Goal: Navigation & Orientation: Find specific page/section

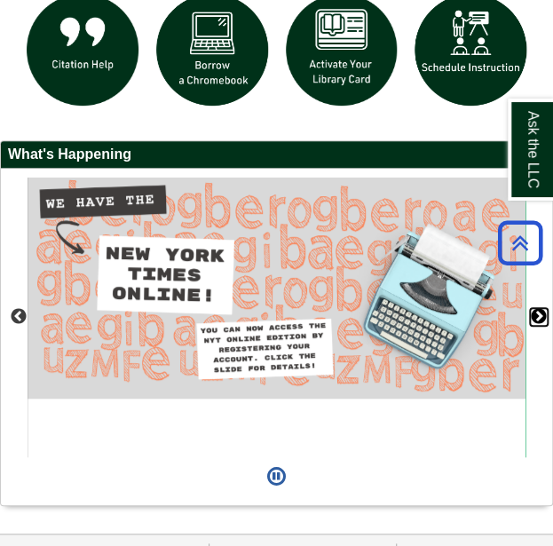
click at [540, 322] on button "Next" at bounding box center [539, 317] width 18 height 18
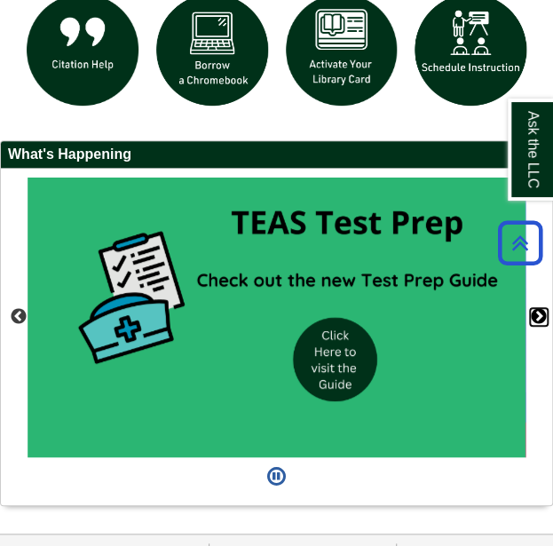
click at [533, 317] on button "Next" at bounding box center [539, 317] width 18 height 18
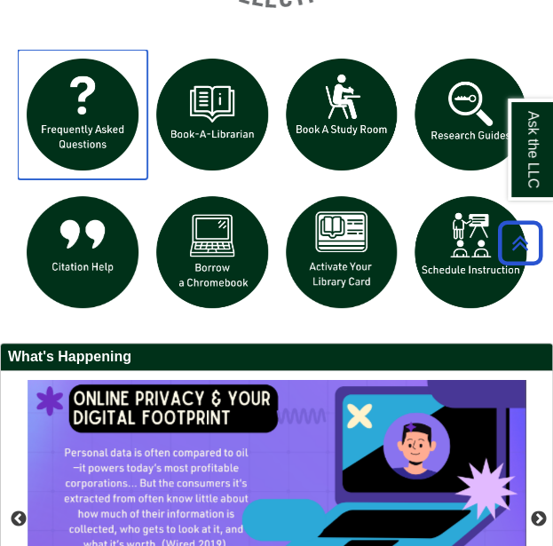
click at [96, 130] on img "slideshow" at bounding box center [83, 115] width 130 height 130
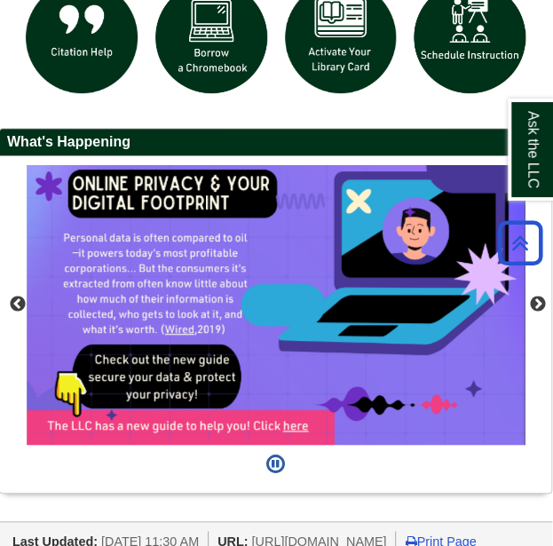
scroll to position [1787, 1]
click at [542, 306] on button "Next" at bounding box center [538, 305] width 18 height 18
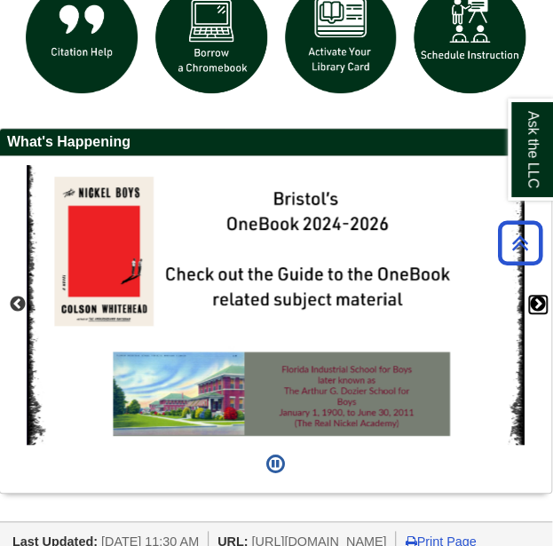
click at [537, 308] on button "Next" at bounding box center [538, 305] width 18 height 18
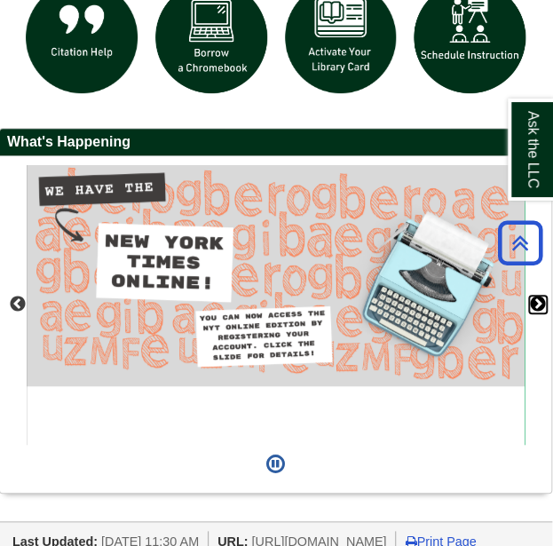
click at [538, 310] on button "Next" at bounding box center [538, 305] width 18 height 18
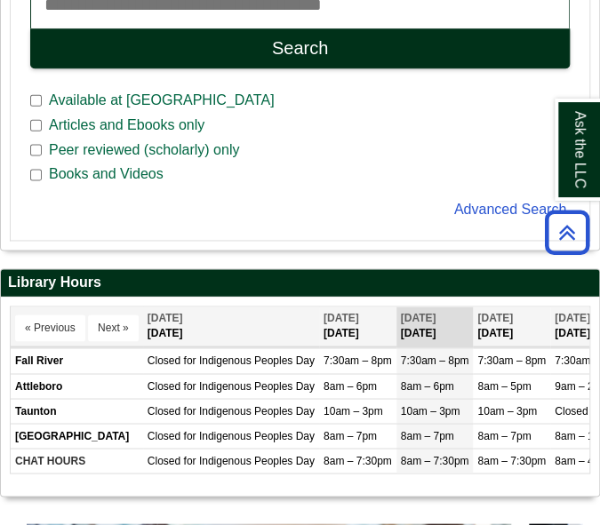
scroll to position [362, 598]
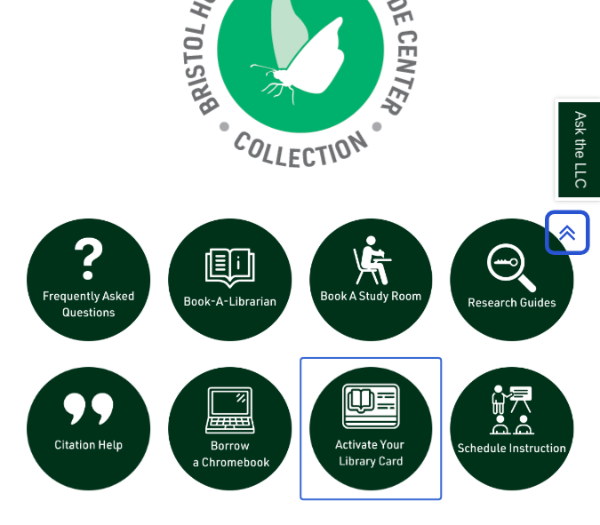
click at [394, 417] on img "slideshow" at bounding box center [370, 428] width 141 height 141
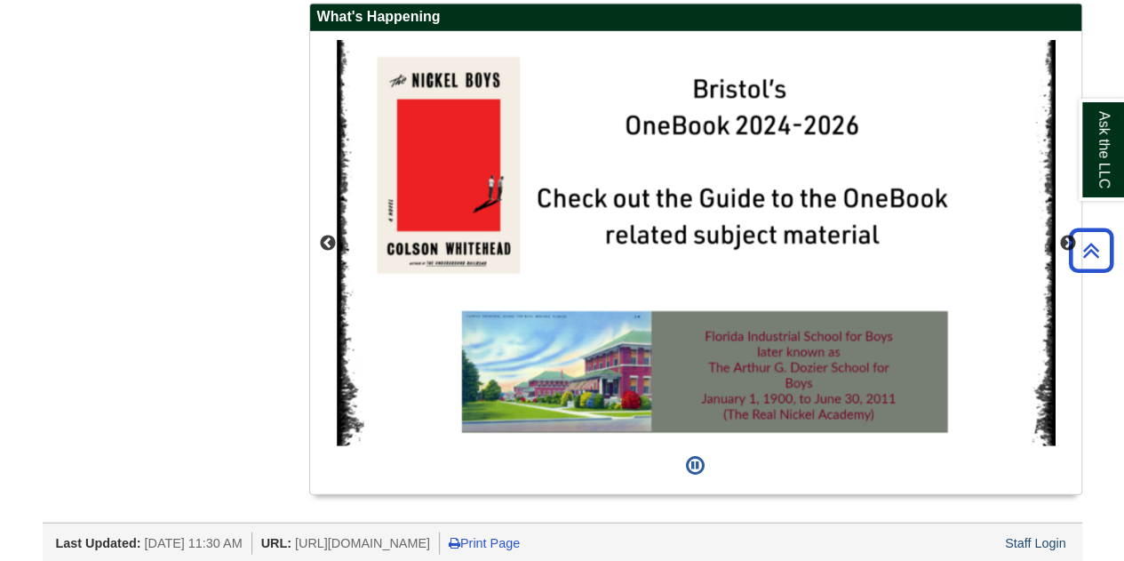
scroll to position [1639, 0]
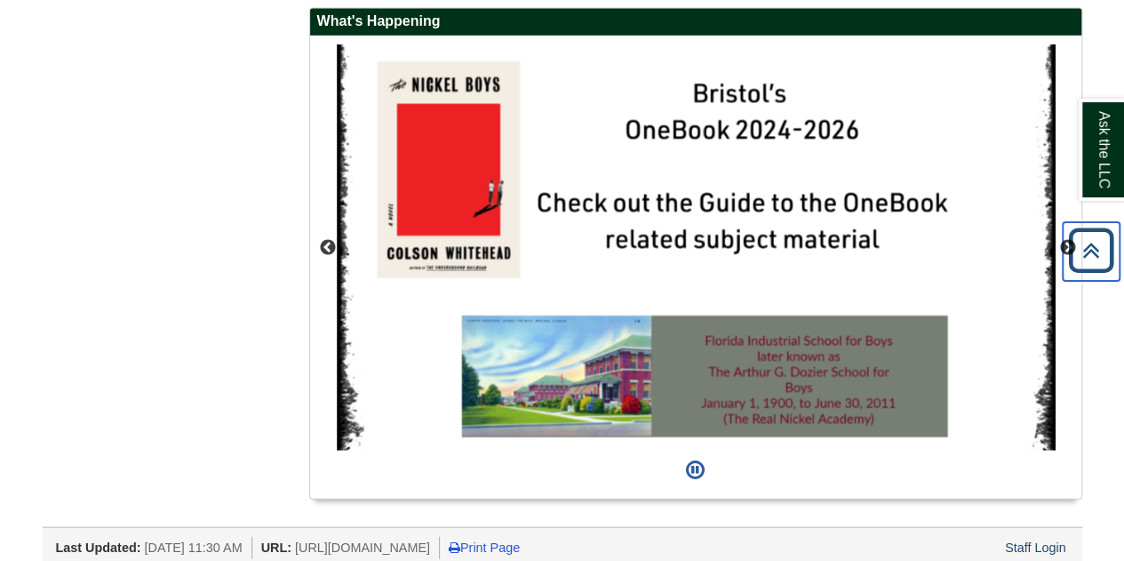
click at [553, 245] on icon "Back to Top" at bounding box center [1090, 250] width 57 height 57
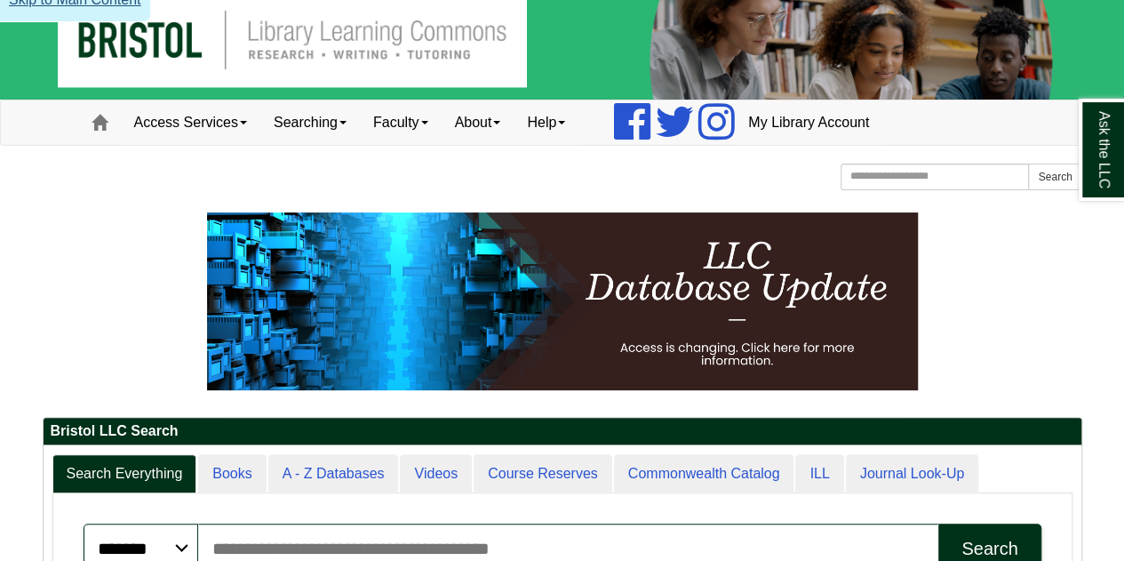
scroll to position [20, 0]
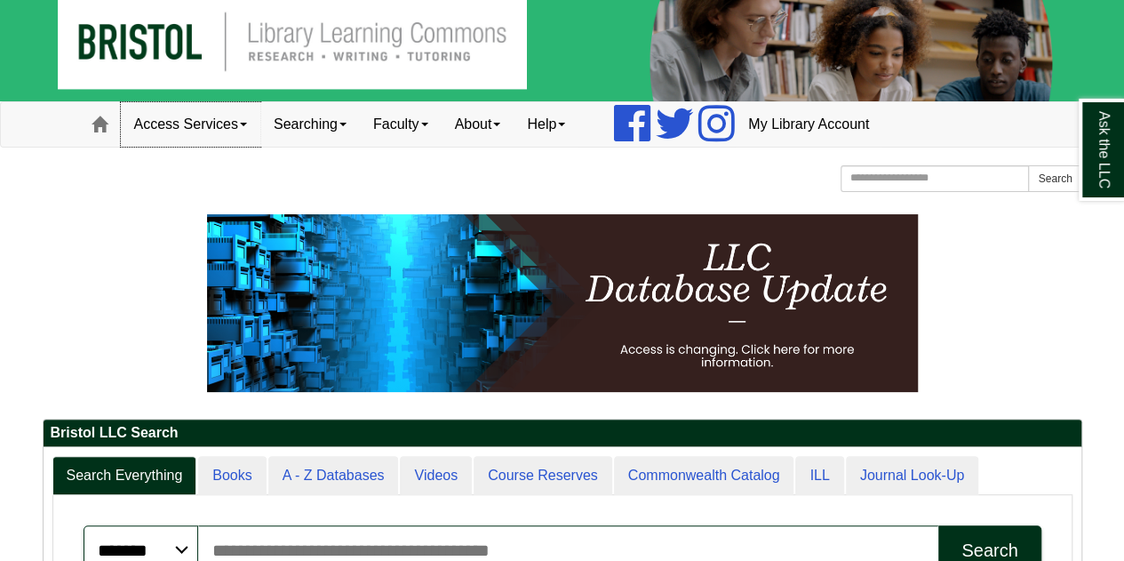
click at [225, 126] on link "Access Services" at bounding box center [190, 124] width 139 height 44
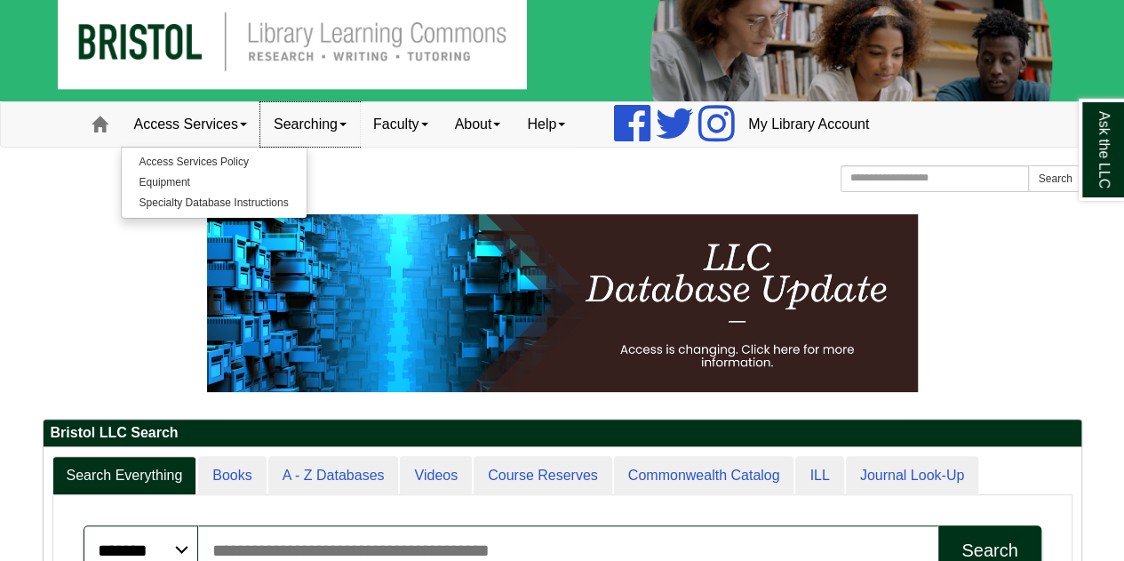
click at [302, 117] on link "Searching" at bounding box center [309, 124] width 99 height 44
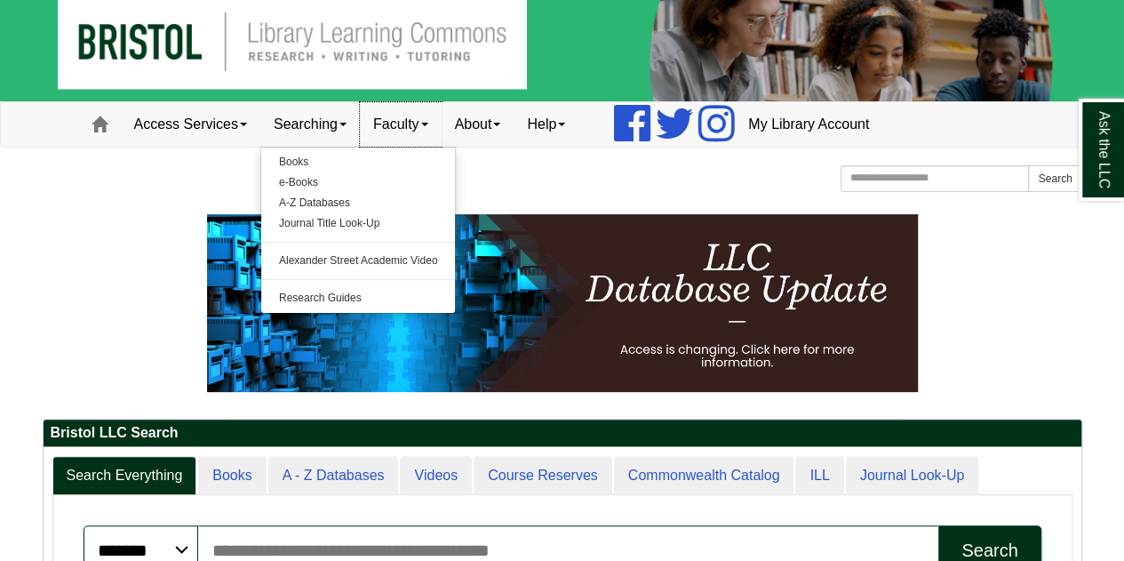
click at [384, 128] on link "Faculty" at bounding box center [401, 124] width 82 height 44
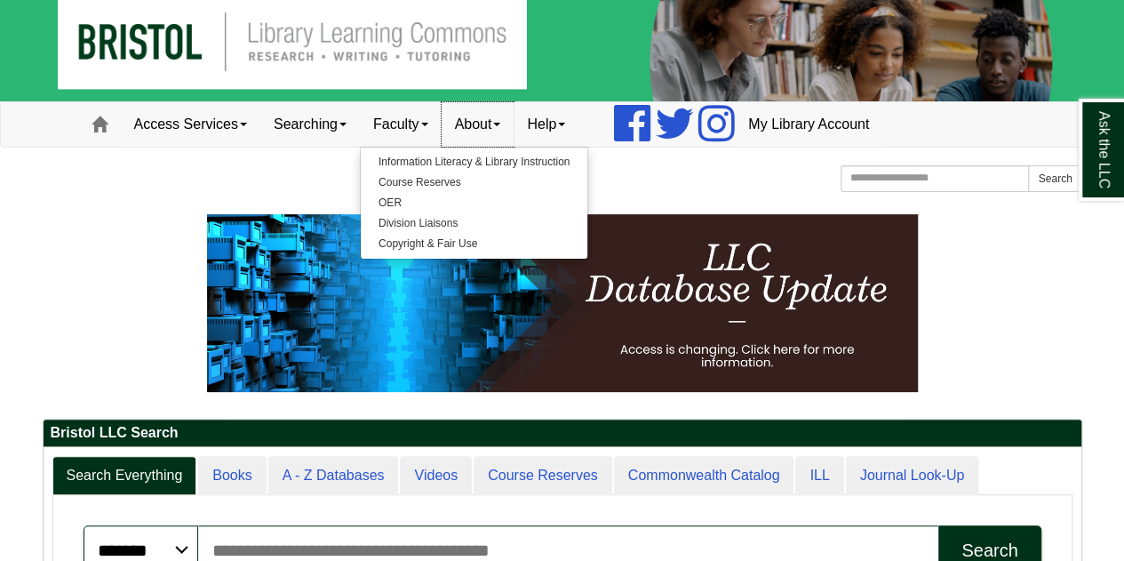
click at [514, 132] on link "About" at bounding box center [478, 124] width 73 height 44
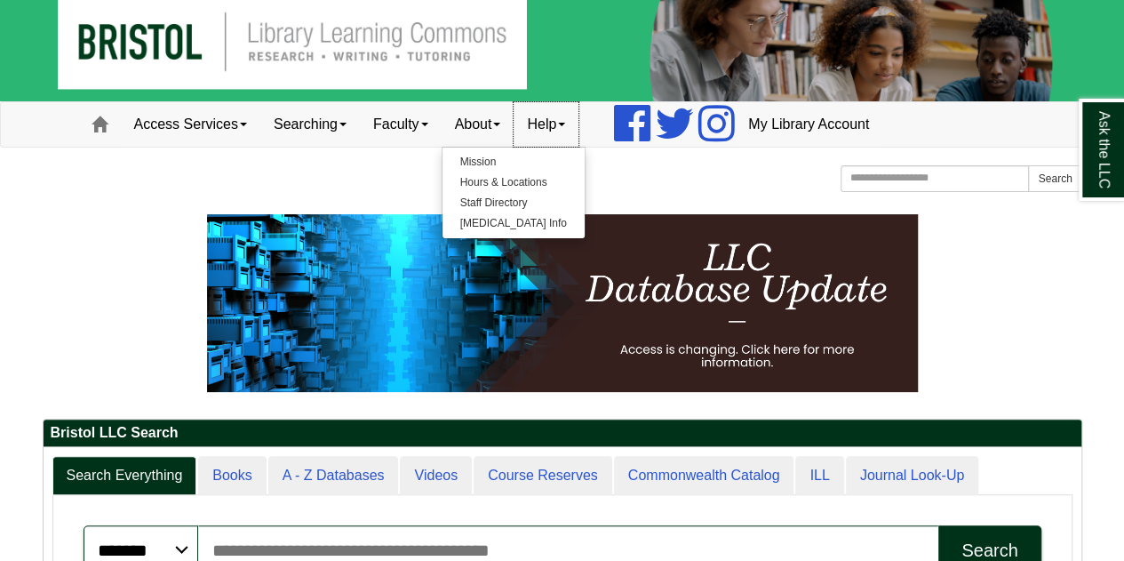
click at [553, 123] on link "Help" at bounding box center [545, 124] width 65 height 44
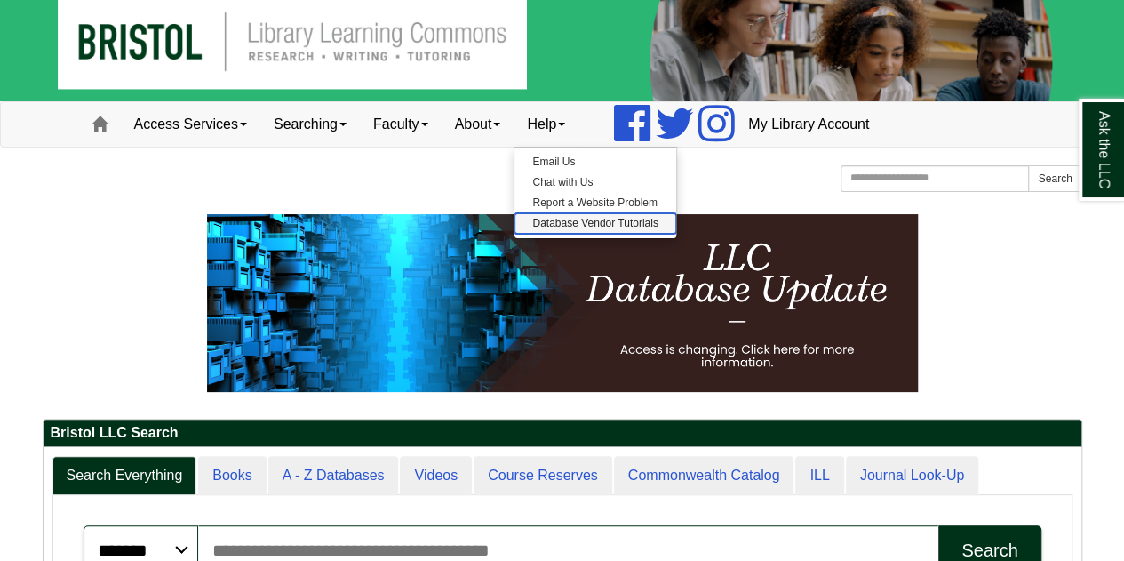
click at [553, 218] on link "Database Vendor Tutorials" at bounding box center [594, 223] width 161 height 20
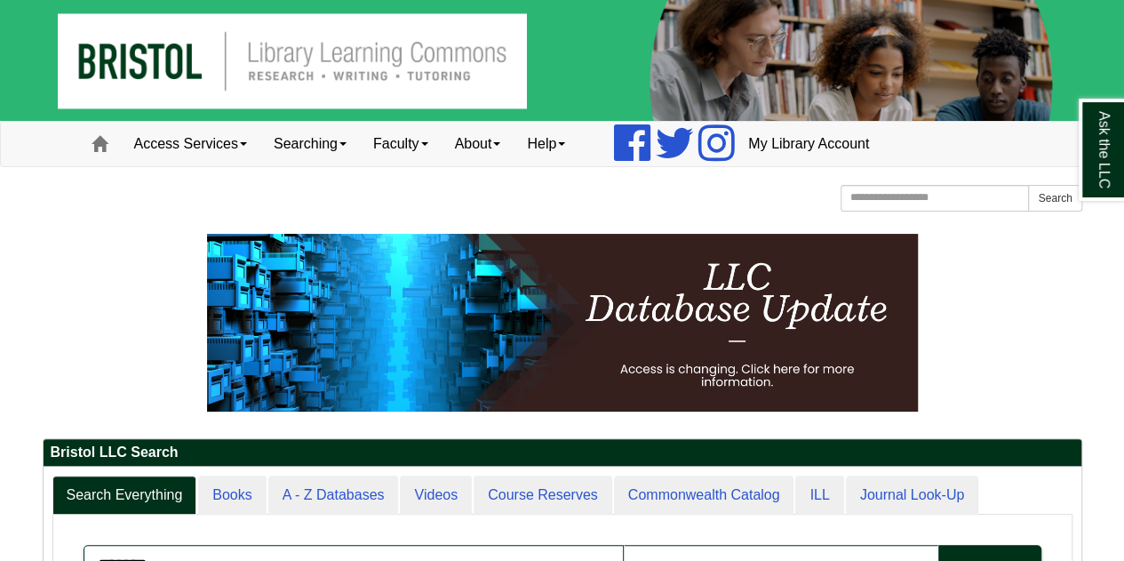
scroll to position [9, 9]
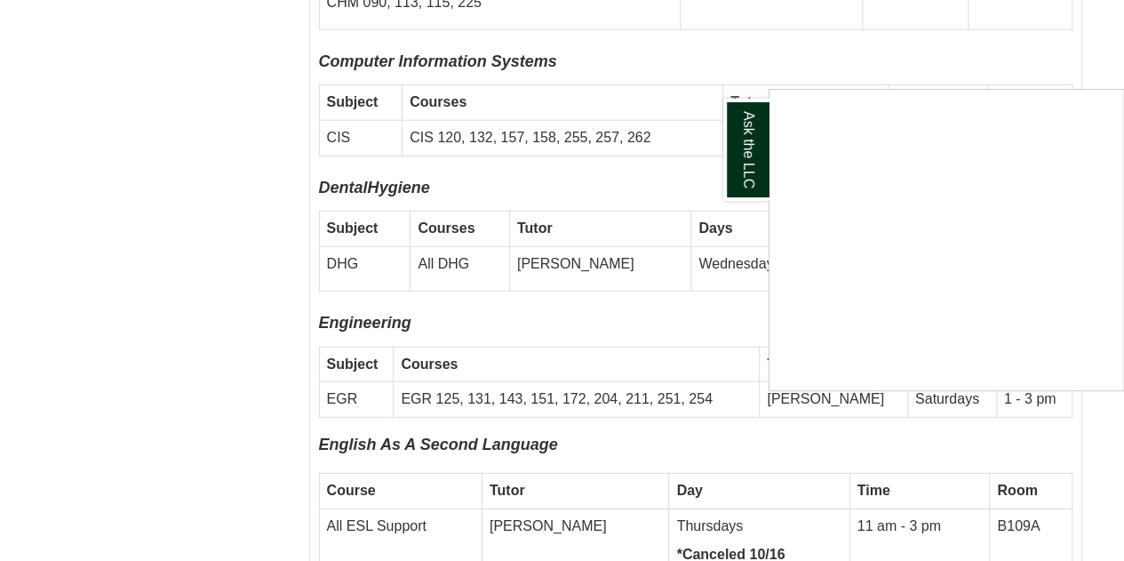
scroll to position [5682, 0]
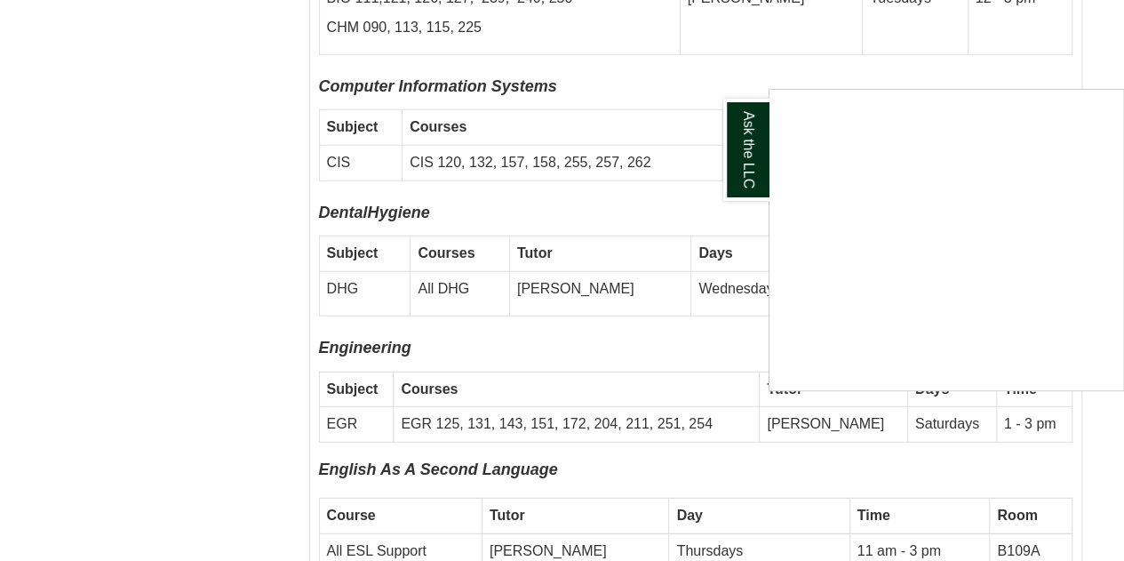
click at [490, 457] on div "Ask the LLC" at bounding box center [562, 280] width 1124 height 561
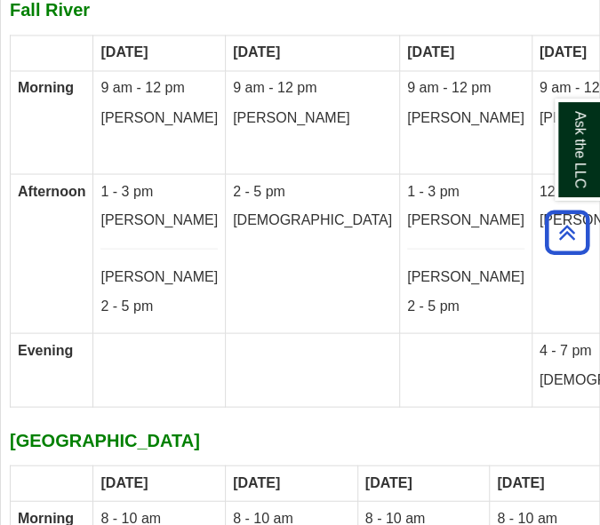
scroll to position [11571, 0]
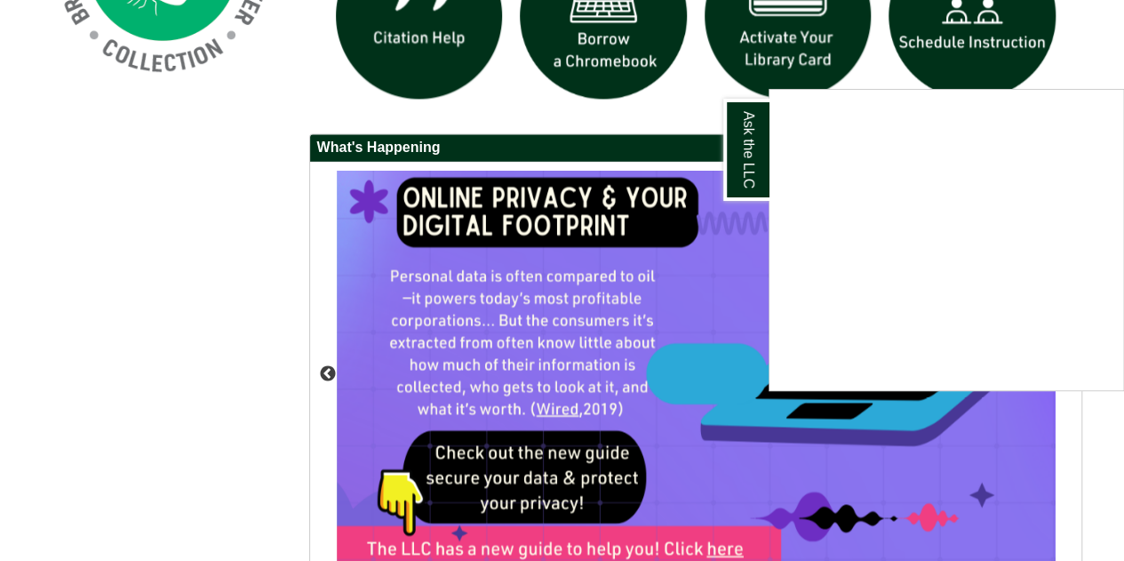
scroll to position [1514, 0]
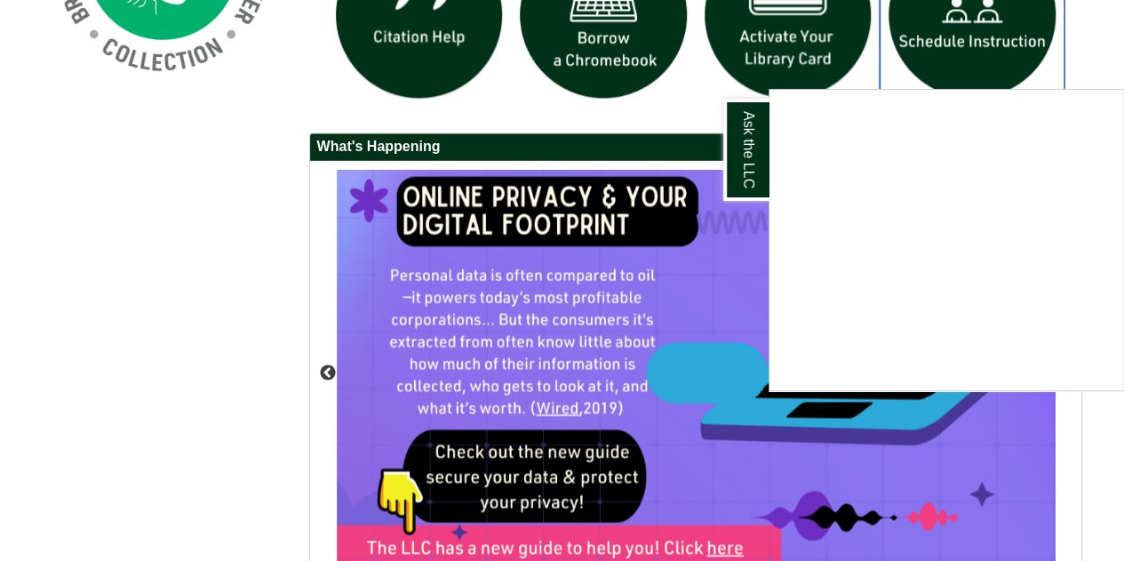
click at [1001, 68] on img "slideshow" at bounding box center [971, 15] width 185 height 185
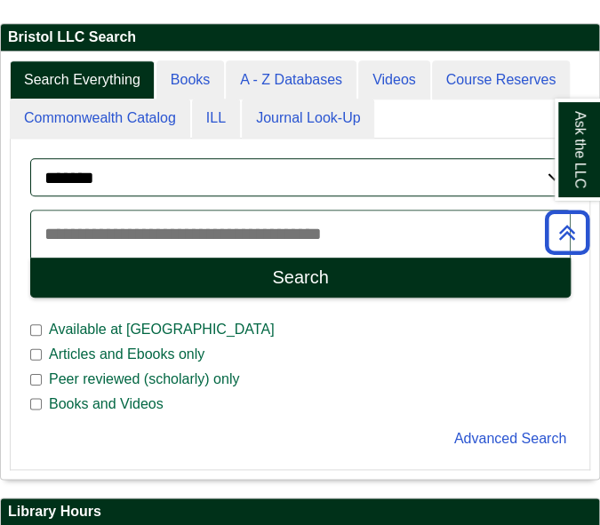
scroll to position [302, 0]
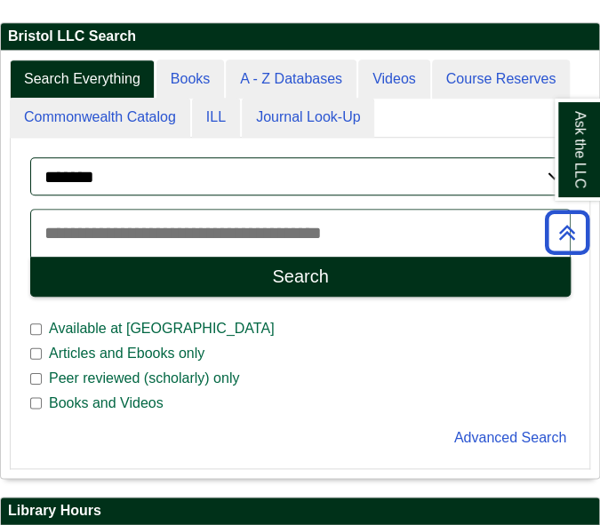
click at [69, 187] on select "******* ***** ******" at bounding box center [300, 176] width 540 height 38
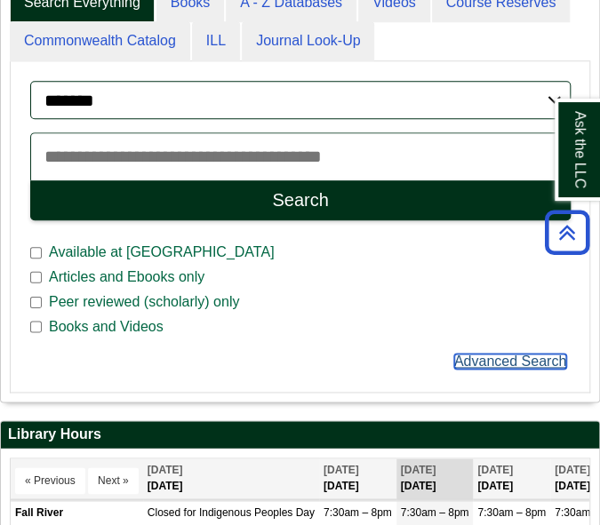
click at [520, 361] on link "Advanced Search" at bounding box center [510, 361] width 112 height 15
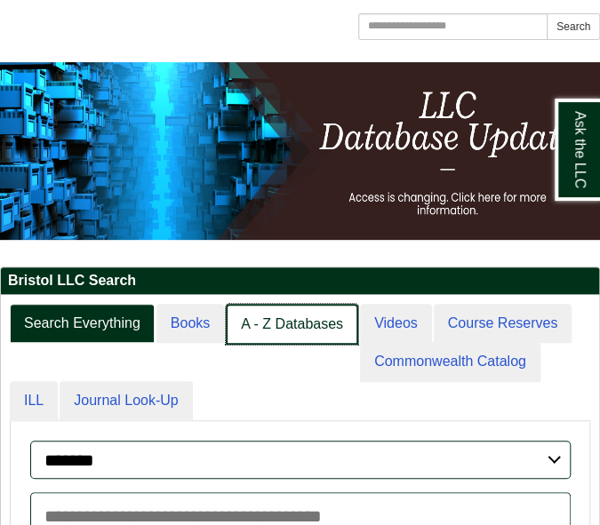
click at [303, 324] on link "A - Z Databases" at bounding box center [292, 325] width 132 height 42
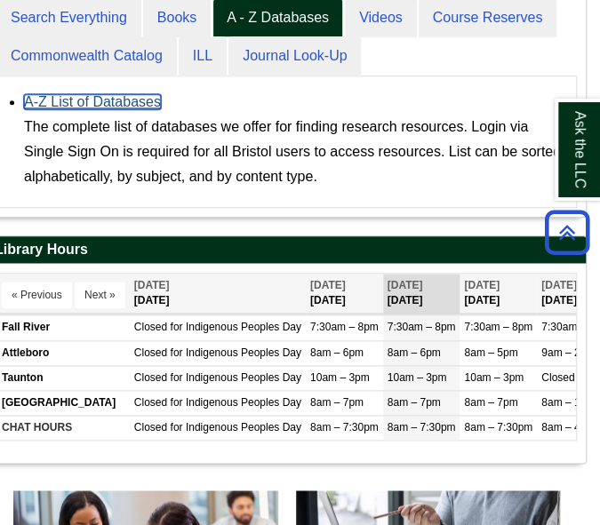
click at [140, 102] on link "A-Z List of Databases" at bounding box center [92, 101] width 137 height 15
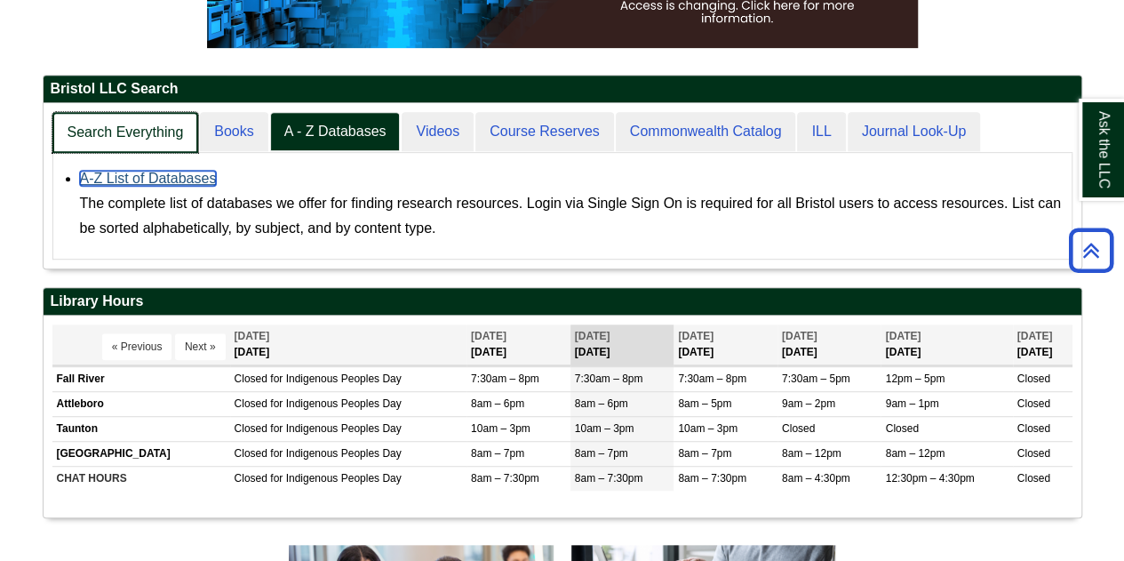
scroll to position [8, 9]
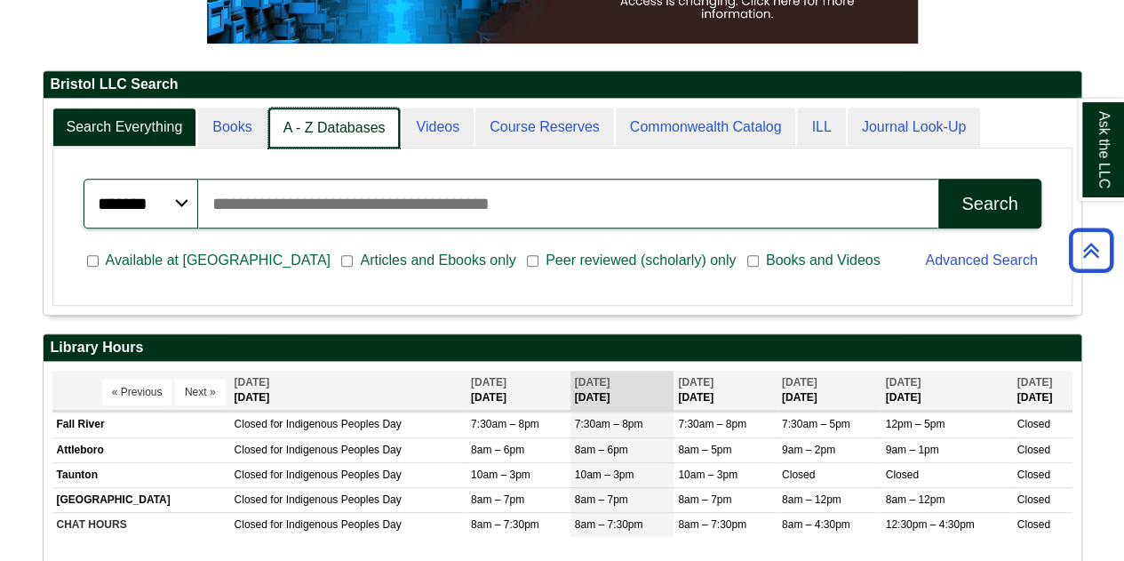
scroll to position [9, 9]
click at [327, 116] on link "A - Z Databases" at bounding box center [334, 128] width 132 height 42
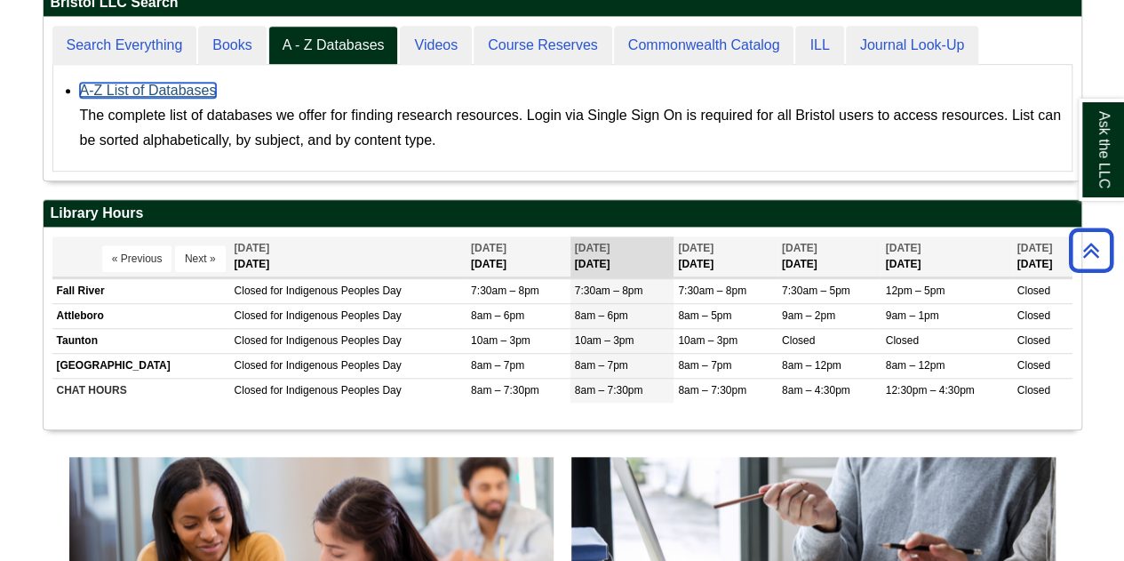
click at [174, 91] on link "A-Z List of Databases" at bounding box center [148, 90] width 137 height 15
